Goal: Find contact information: Find contact information

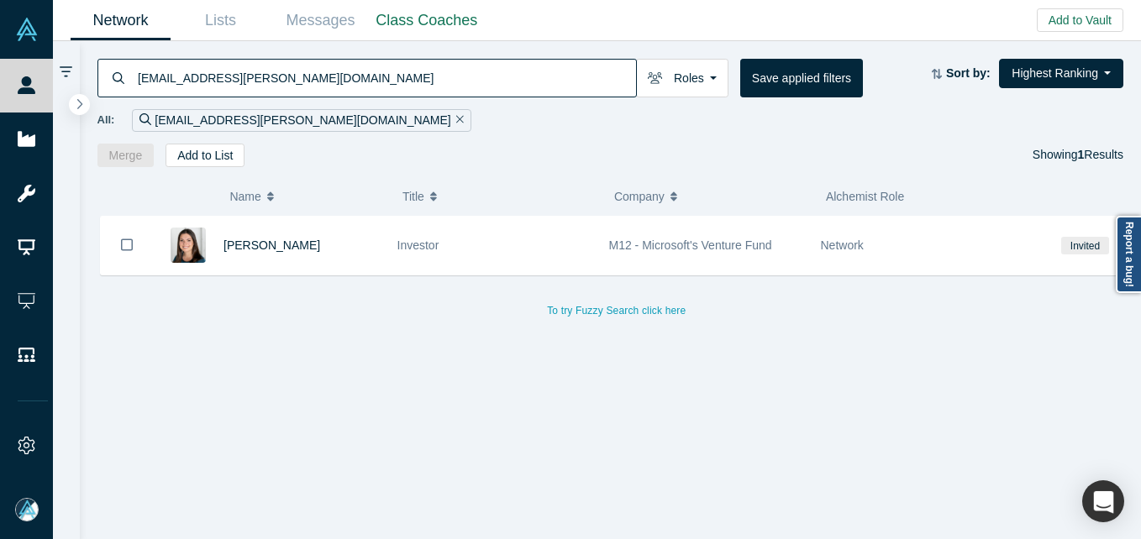
click at [205, 81] on input "[EMAIL_ADDRESS][PERSON_NAME][DOMAIN_NAME]" at bounding box center [386, 77] width 500 height 39
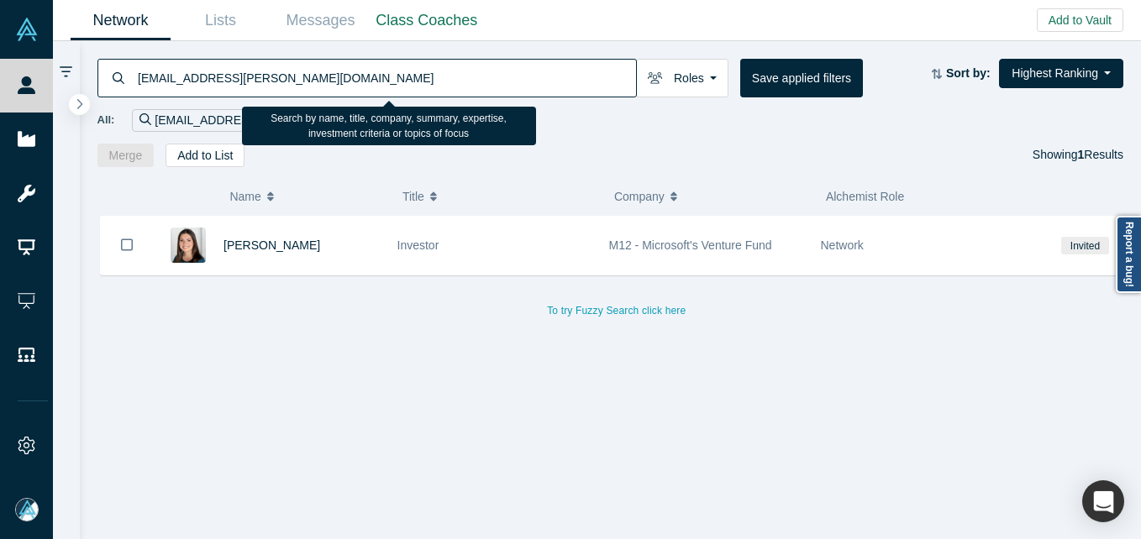
click at [205, 87] on input "[EMAIL_ADDRESS][PERSON_NAME][DOMAIN_NAME]" at bounding box center [386, 77] width 500 height 39
paste input "[PERSON_NAME]"
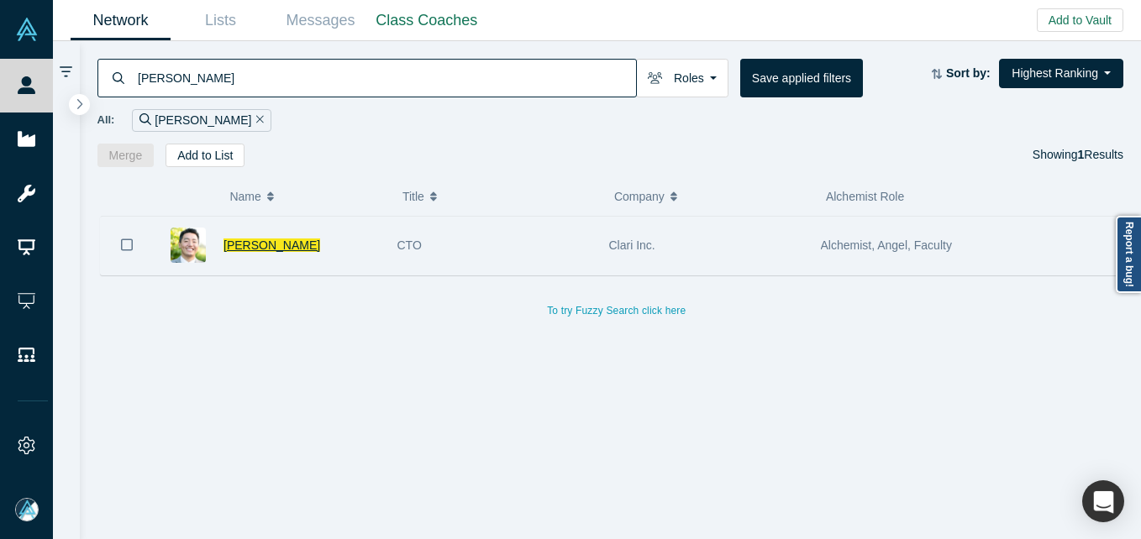
type input "[PERSON_NAME]"
click at [280, 246] on span "[PERSON_NAME]" at bounding box center [271, 245] width 97 height 13
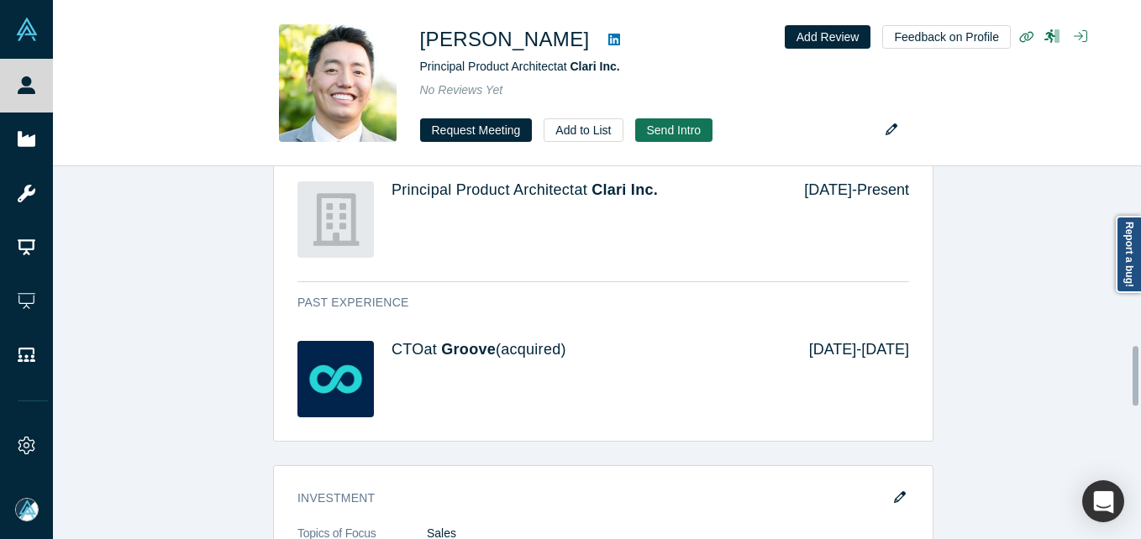
scroll to position [1123, 0]
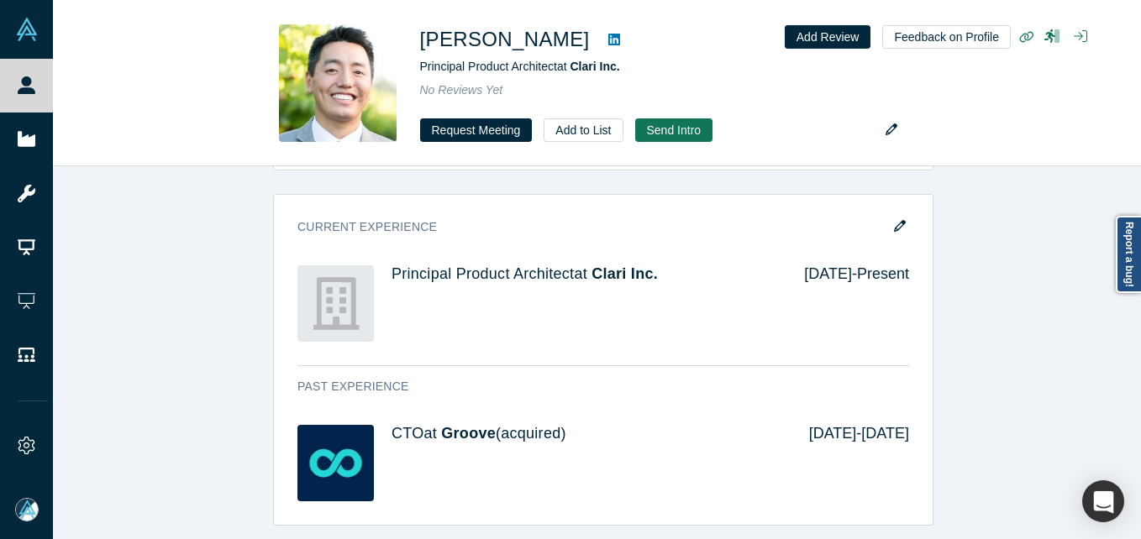
click at [192, 362] on div "Demo Day: Alchemist XL Profile Needs to be completed Attend Type Not Selected E…" at bounding box center [603, 270] width 1100 height 2171
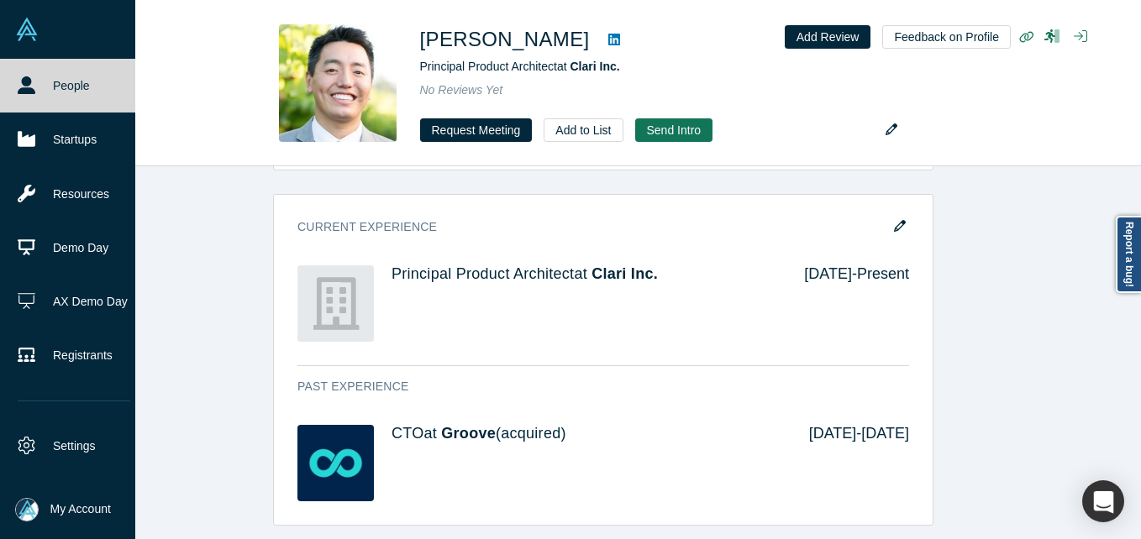
click at [20, 79] on icon at bounding box center [27, 85] width 18 height 18
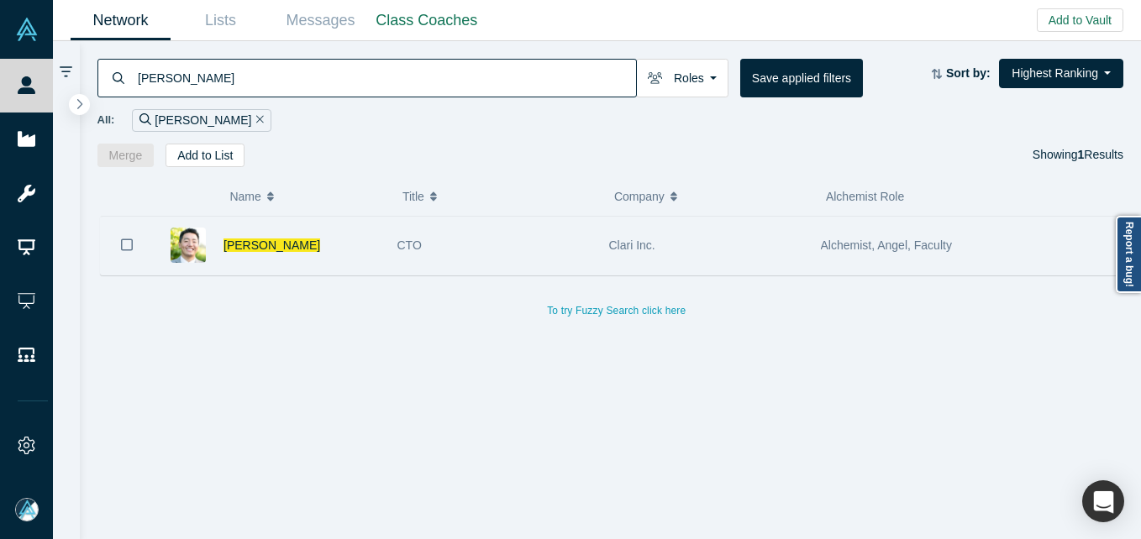
click at [351, 263] on div "[PERSON_NAME]" at bounding box center [301, 246] width 156 height 58
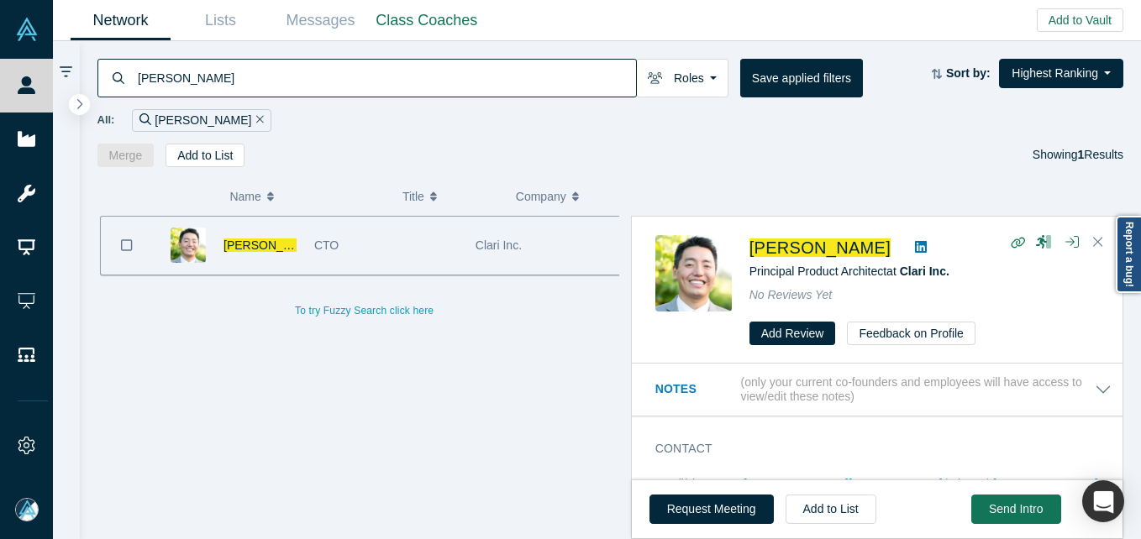
click at [274, 244] on span "[PERSON_NAME]" at bounding box center [271, 245] width 97 height 13
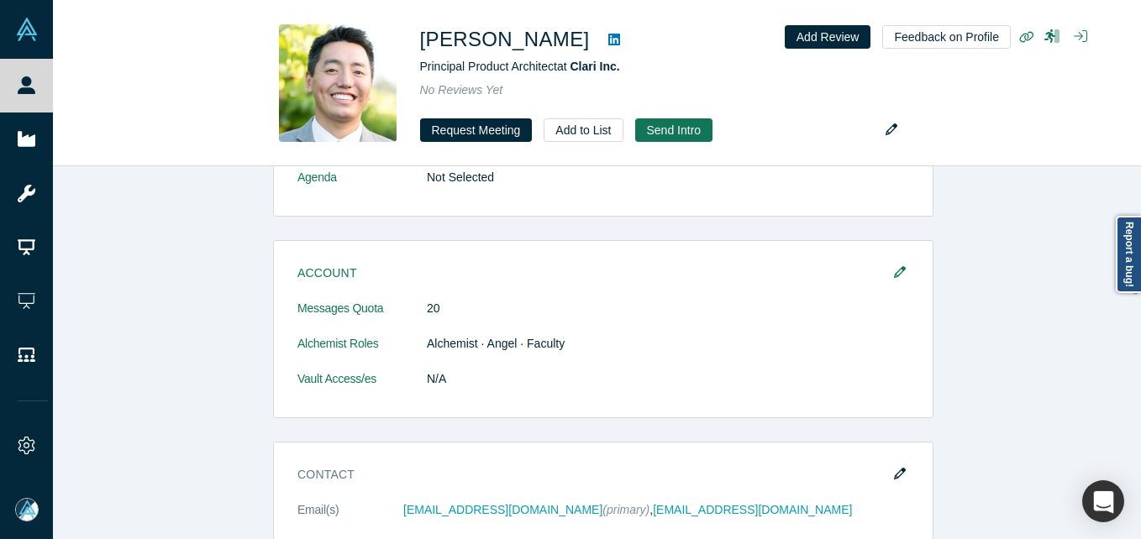
scroll to position [504, 0]
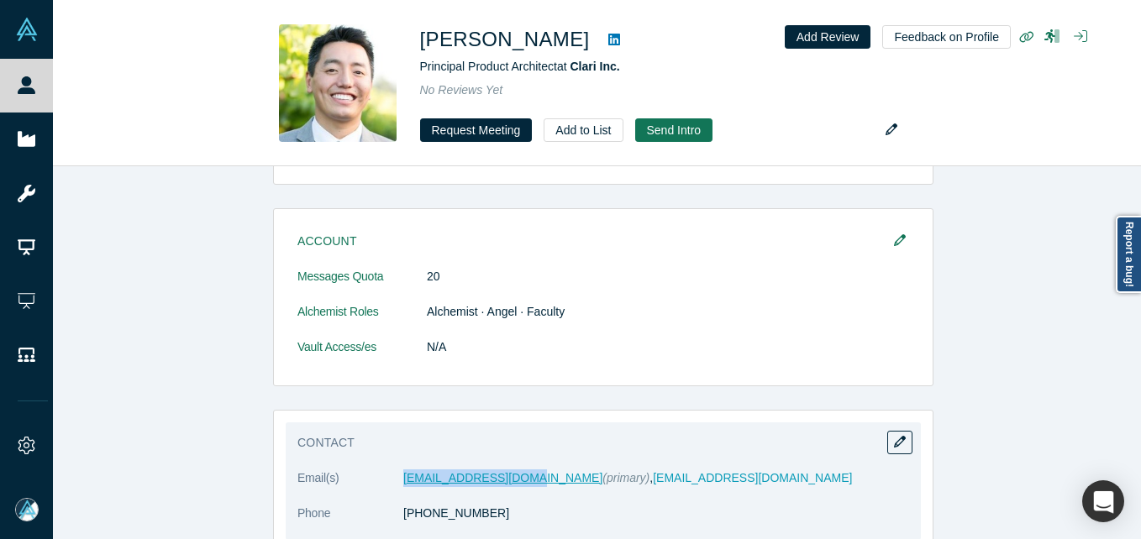
drag, startPoint x: 368, startPoint y: 490, endPoint x: 519, endPoint y: 480, distance: 151.5
click at [519, 480] on dl "Email(s) [EMAIL_ADDRESS][DOMAIN_NAME] (primary) , [EMAIL_ADDRESS][DOMAIN_NAME] …" at bounding box center [603, 505] width 612 height 71
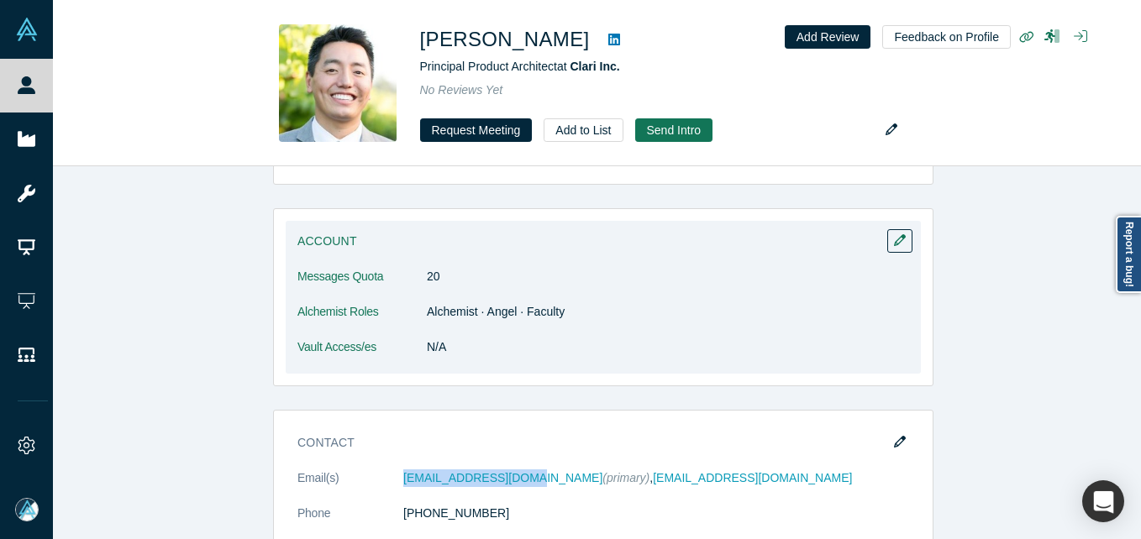
copy dl "[EMAIL_ADDRESS][DOMAIN_NAME]"
